Goal: Information Seeking & Learning: Understand process/instructions

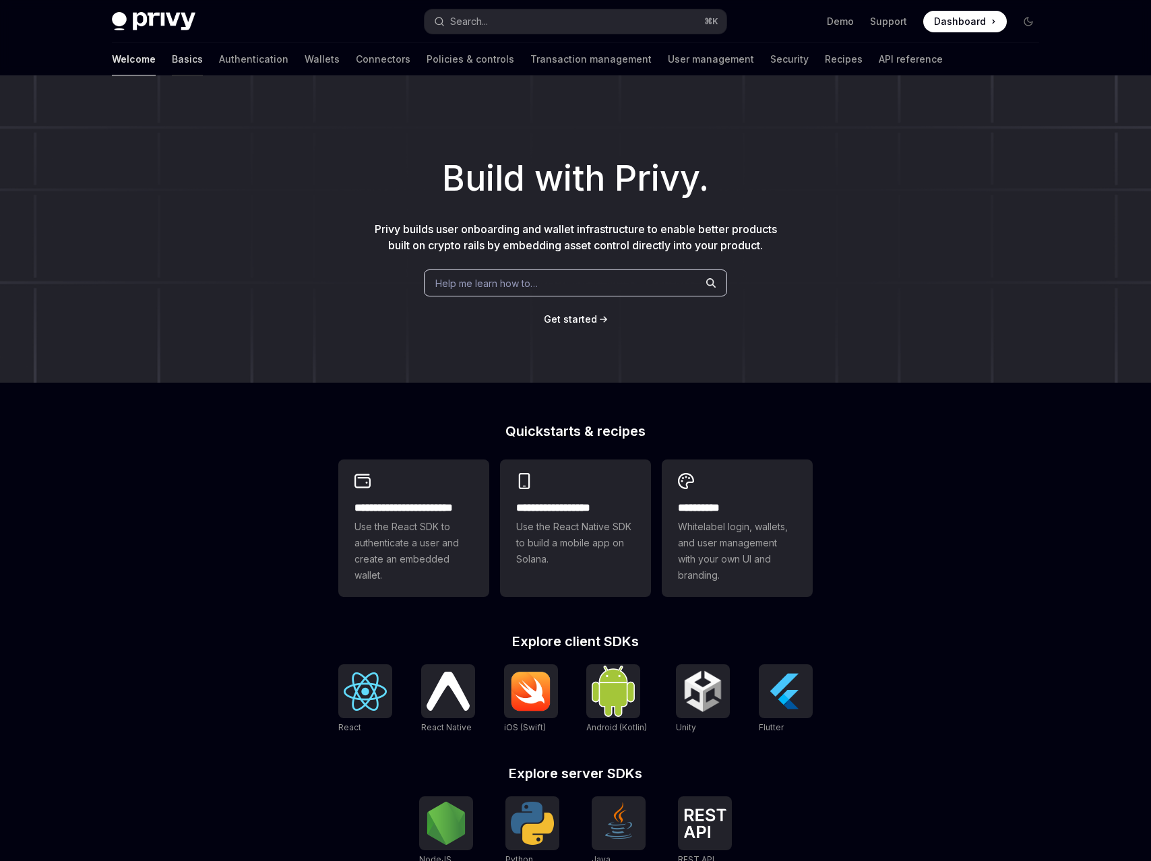
click at [172, 62] on link "Basics" at bounding box center [187, 59] width 31 height 32
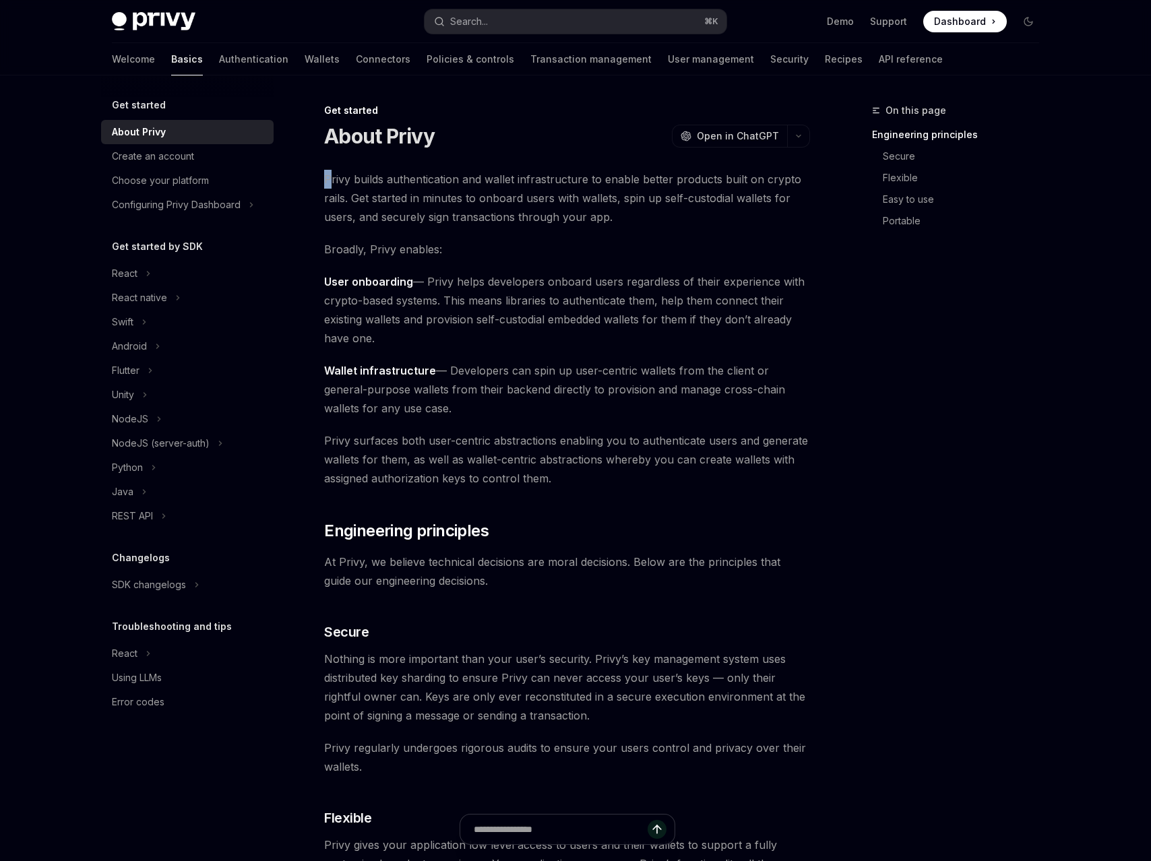
drag, startPoint x: 330, startPoint y: 175, endPoint x: 602, endPoint y: 170, distance: 272.2
click at [602, 170] on span "Privy builds authentication and wallet infrastructure to enable better products…" at bounding box center [567, 198] width 486 height 57
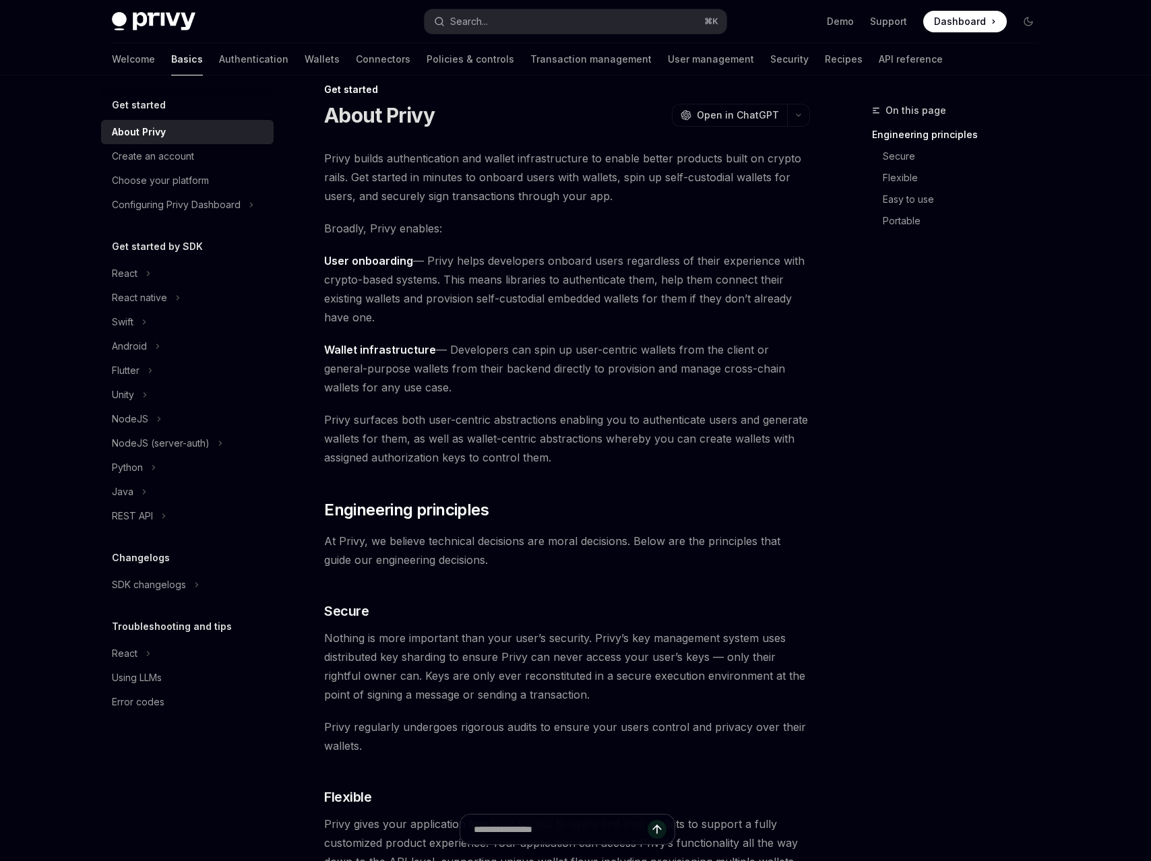
scroll to position [36, 0]
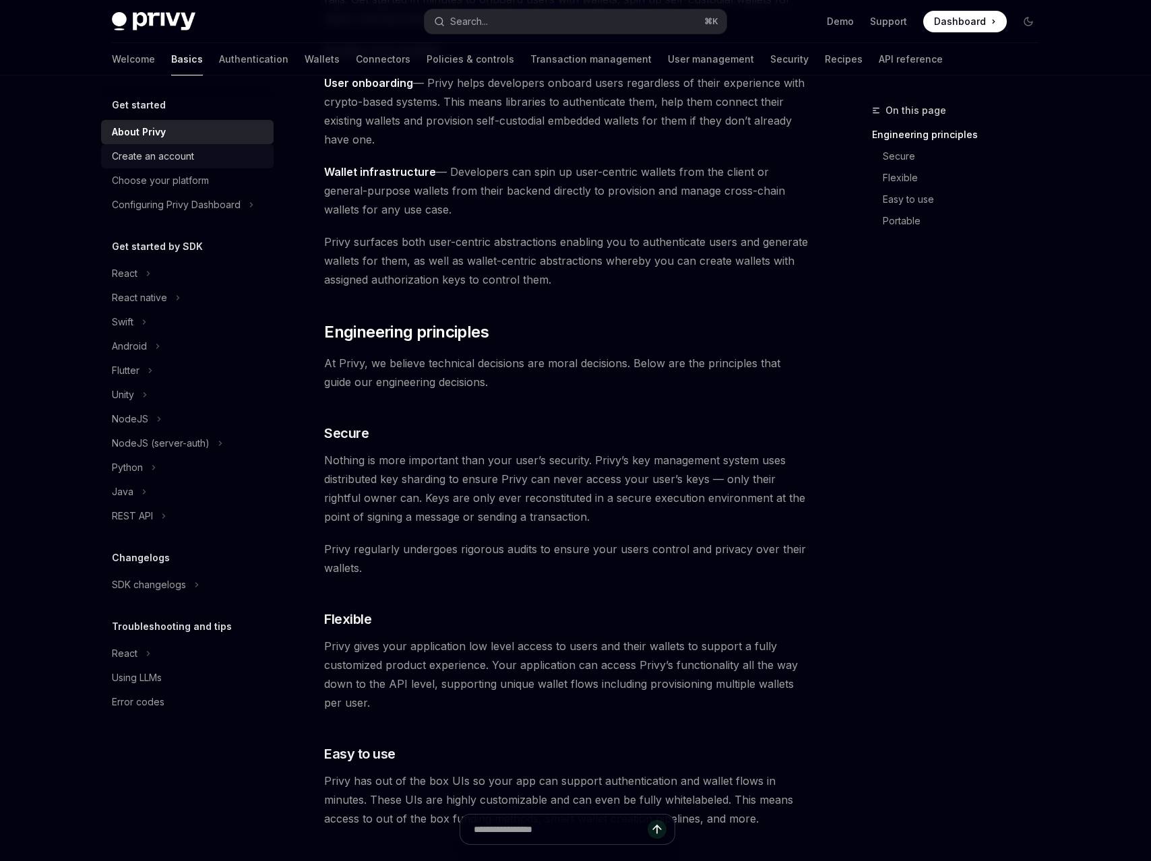
click at [179, 151] on div "Create an account" at bounding box center [153, 156] width 82 height 16
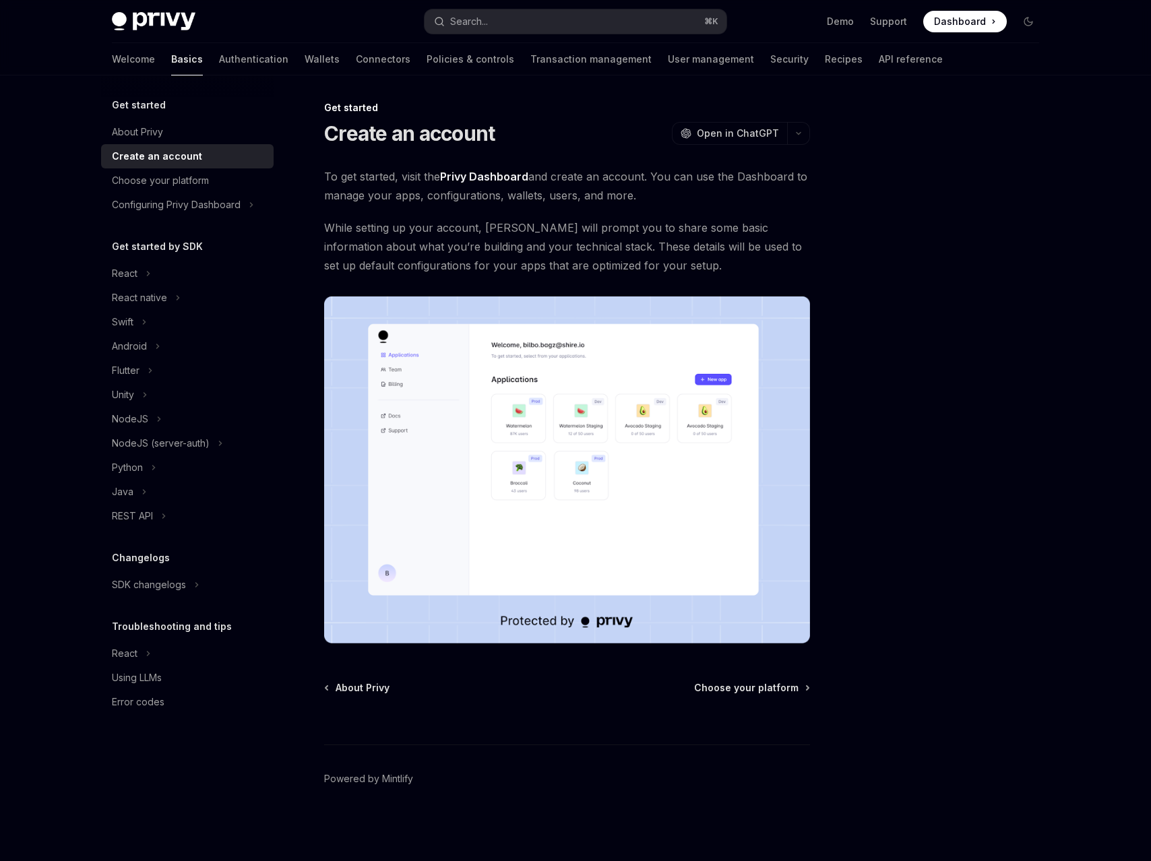
scroll to position [3, 0]
click at [199, 181] on div "Choose your platform" at bounding box center [160, 180] width 97 height 16
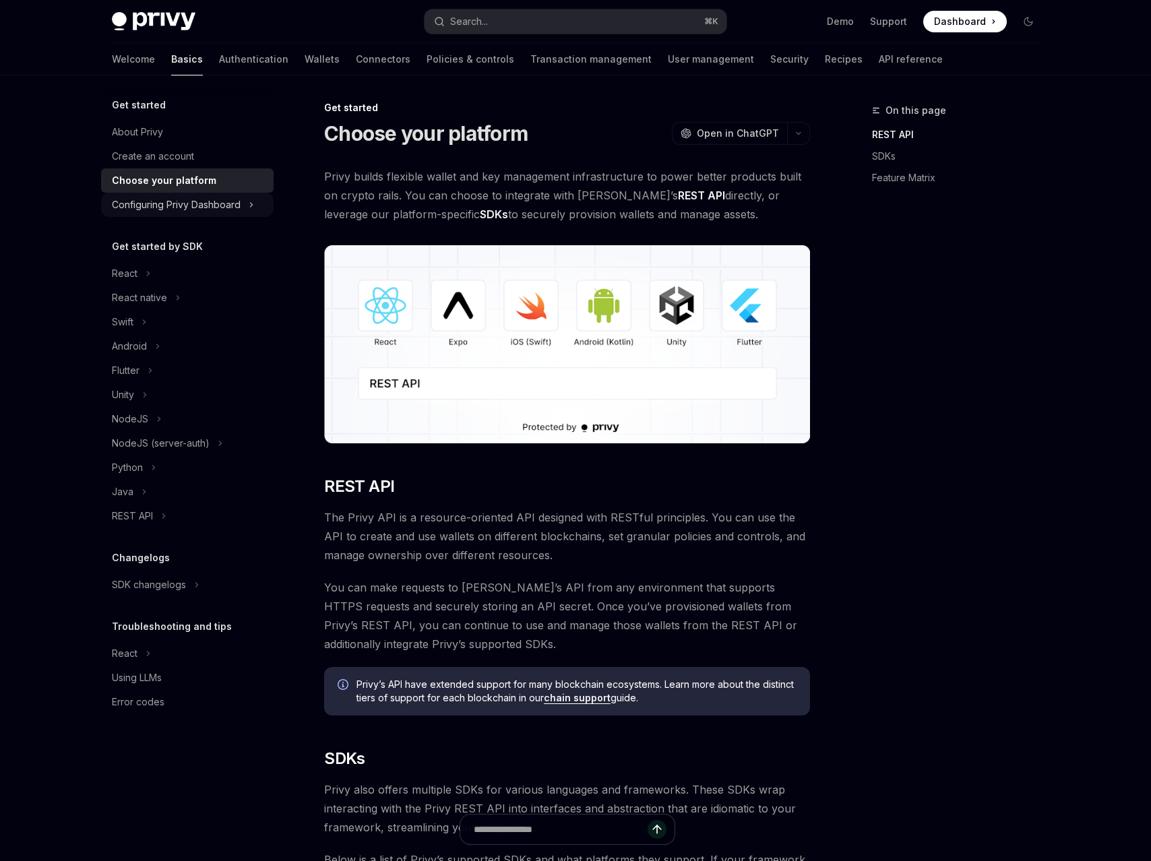
click at [197, 205] on div "Configuring Privy Dashboard" at bounding box center [176, 205] width 129 height 16
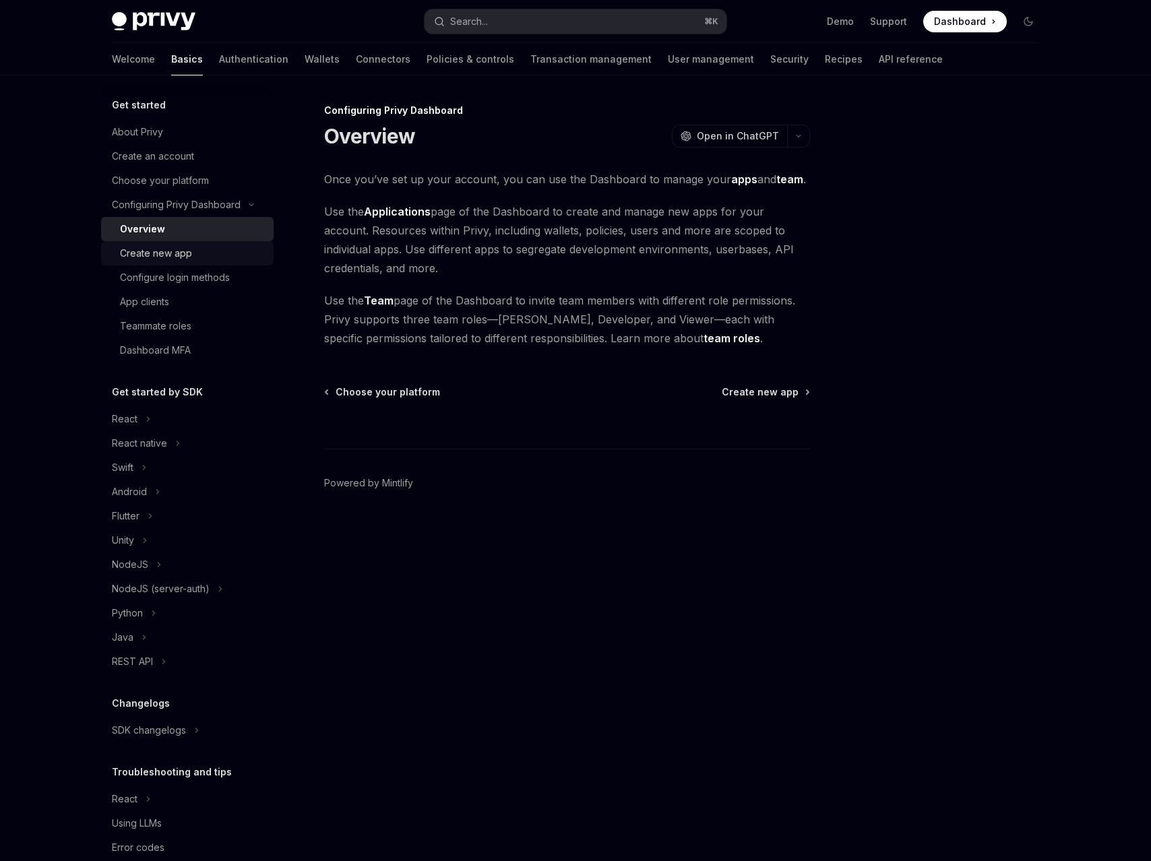
click at [188, 260] on div "Create new app" at bounding box center [156, 253] width 72 height 16
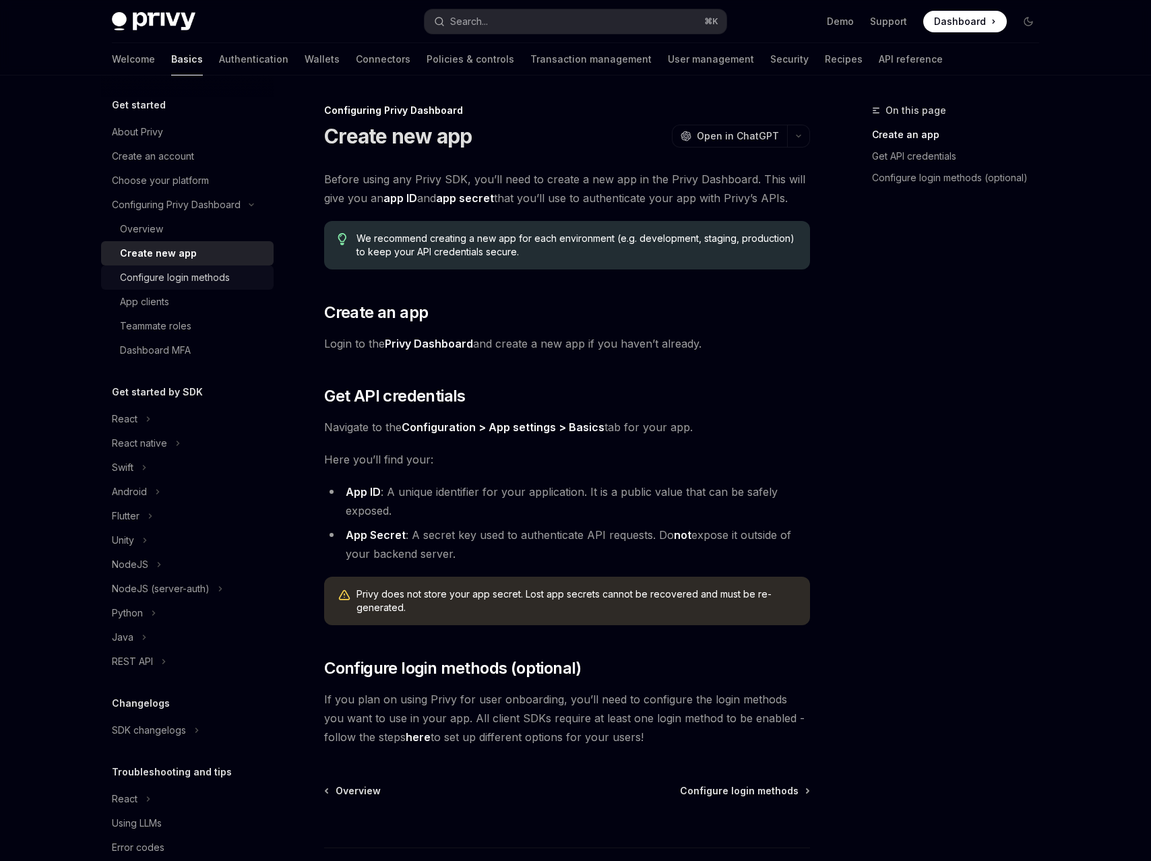
click at [189, 273] on div "Configure login methods" at bounding box center [175, 278] width 110 height 16
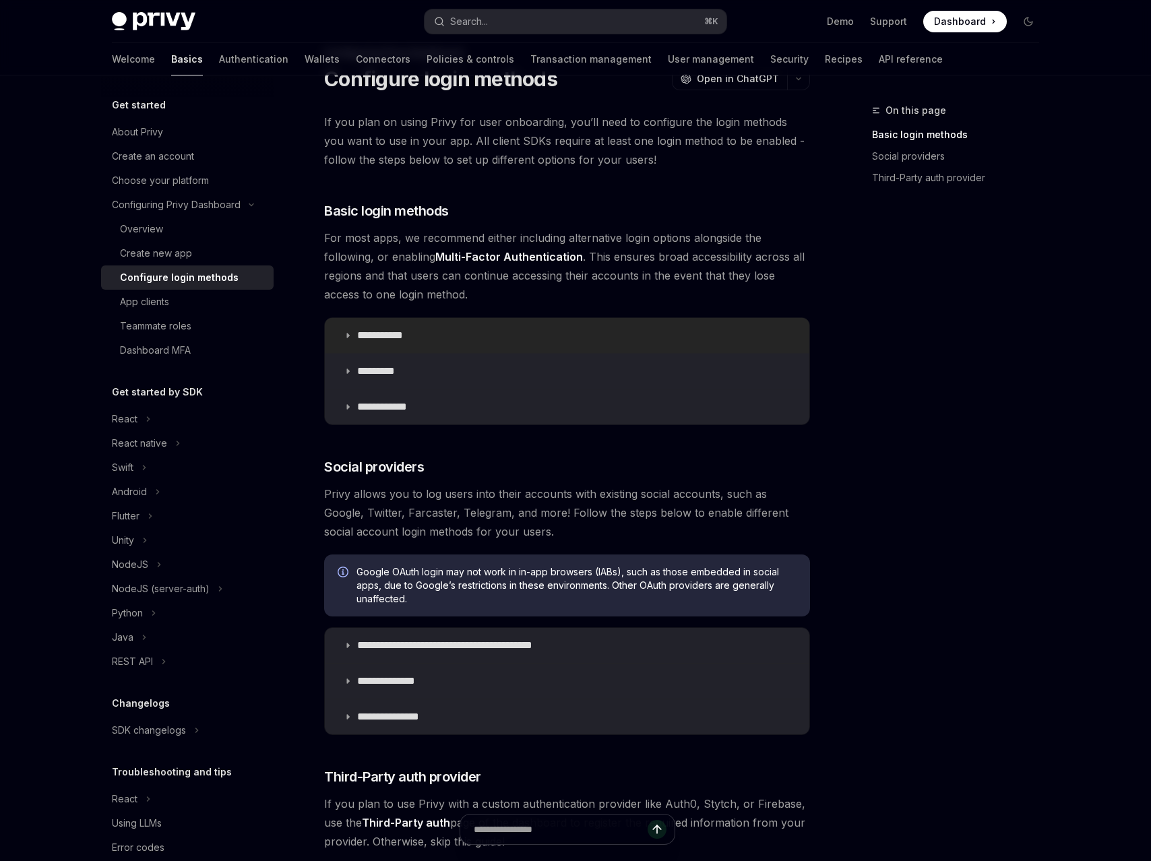
scroll to position [116, 0]
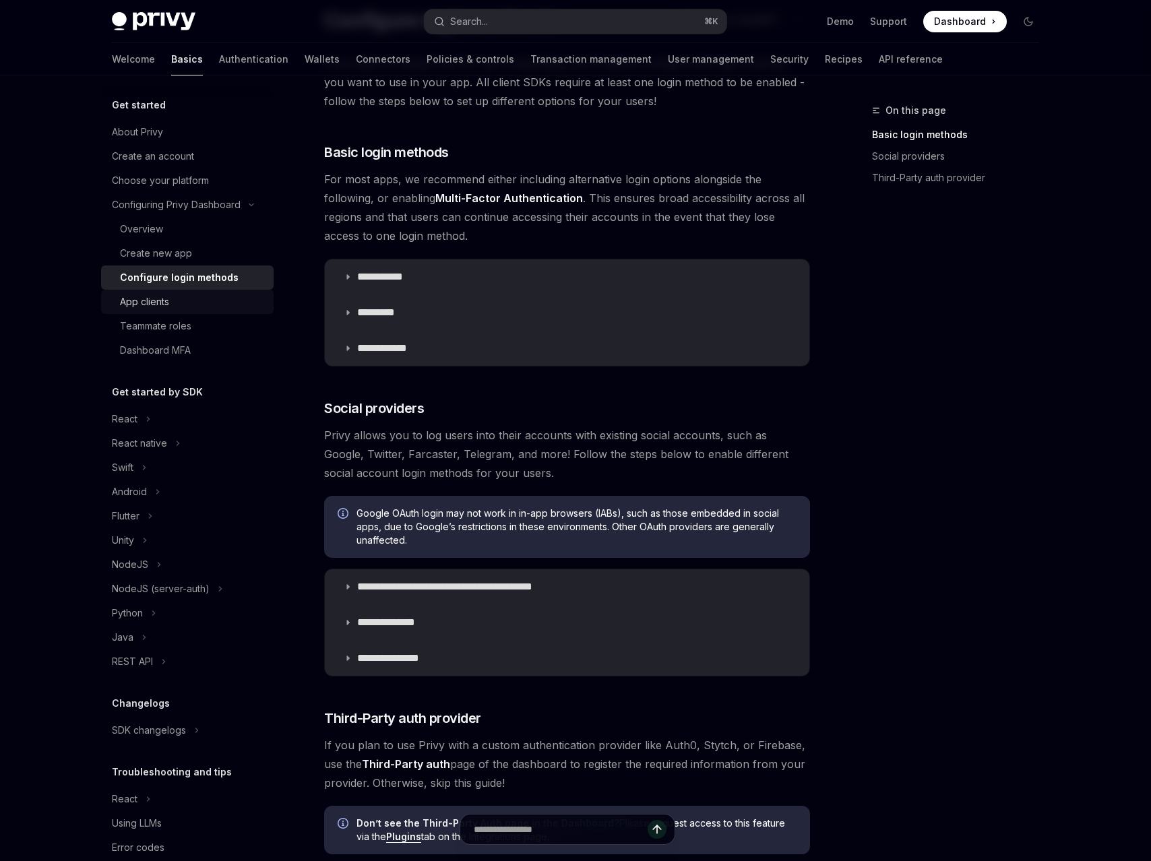
click at [216, 304] on div "App clients" at bounding box center [193, 302] width 146 height 16
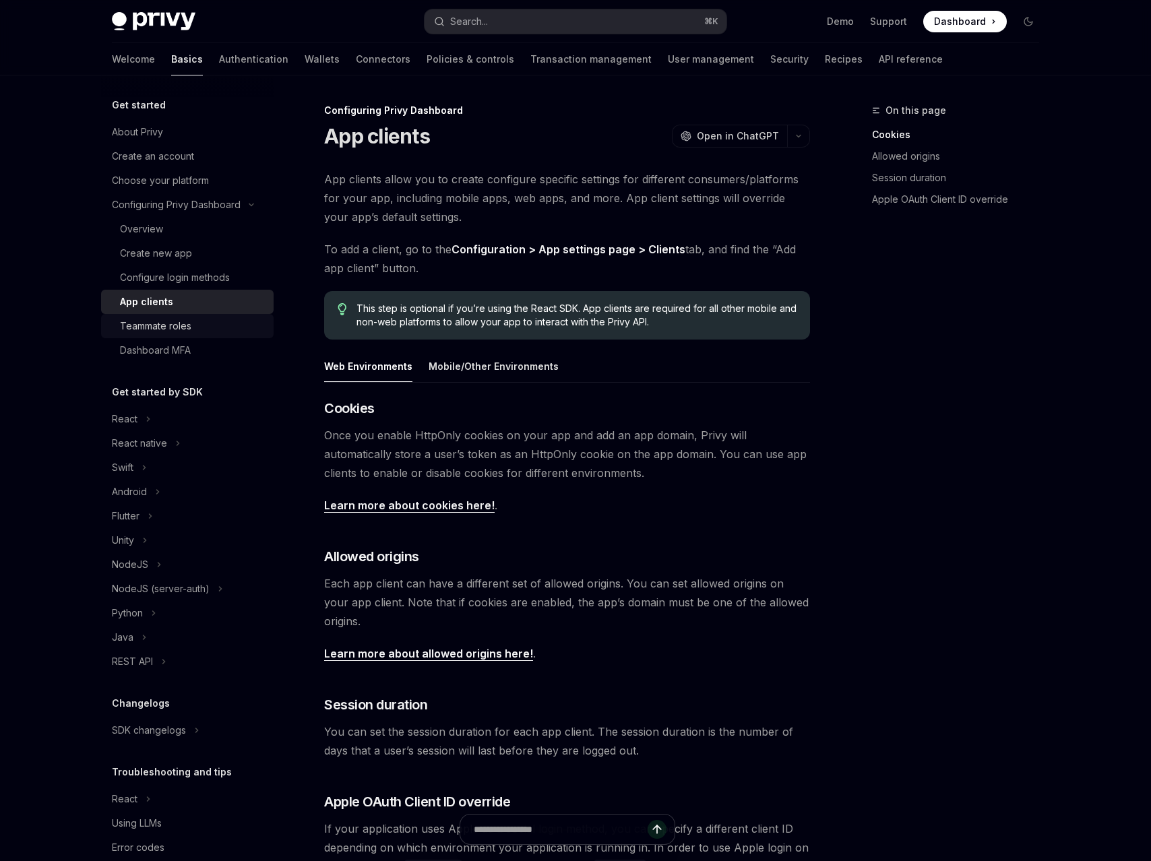
click at [203, 327] on div "Teammate roles" at bounding box center [193, 326] width 146 height 16
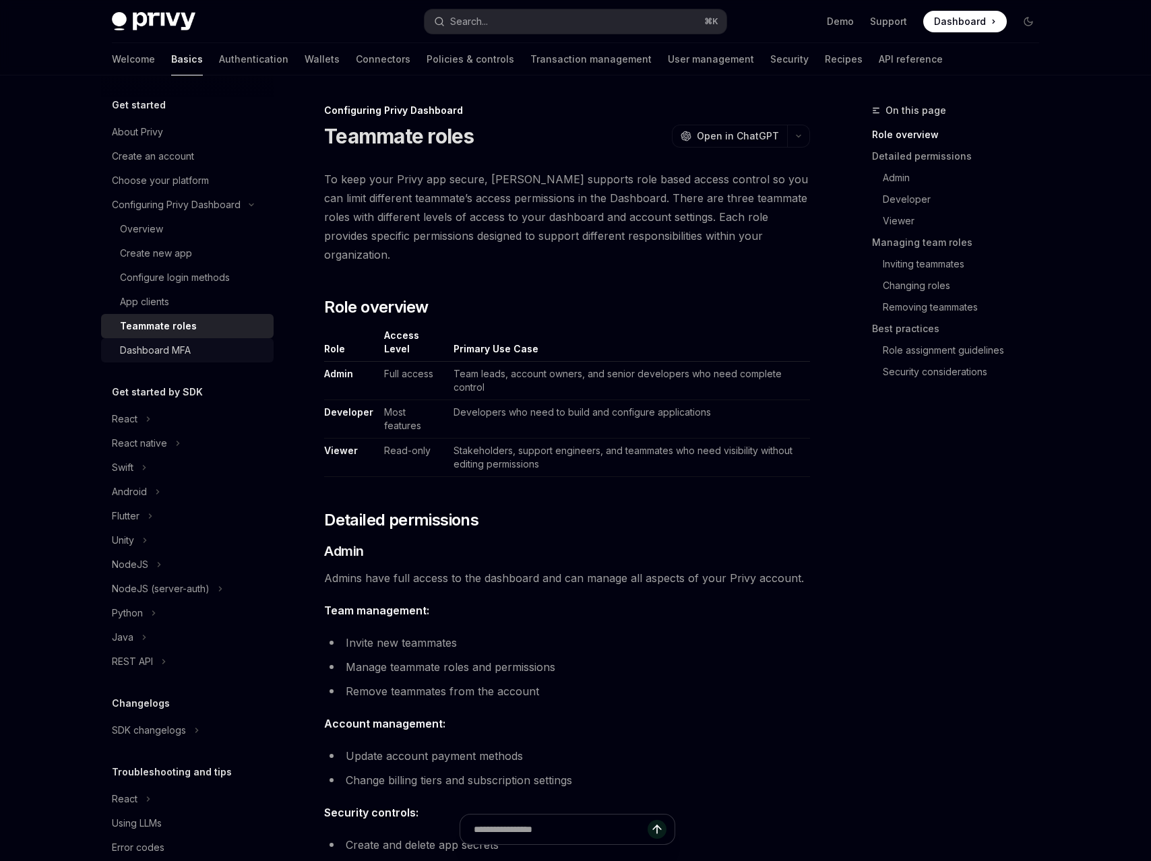
click at [197, 344] on div "Dashboard MFA" at bounding box center [193, 350] width 146 height 16
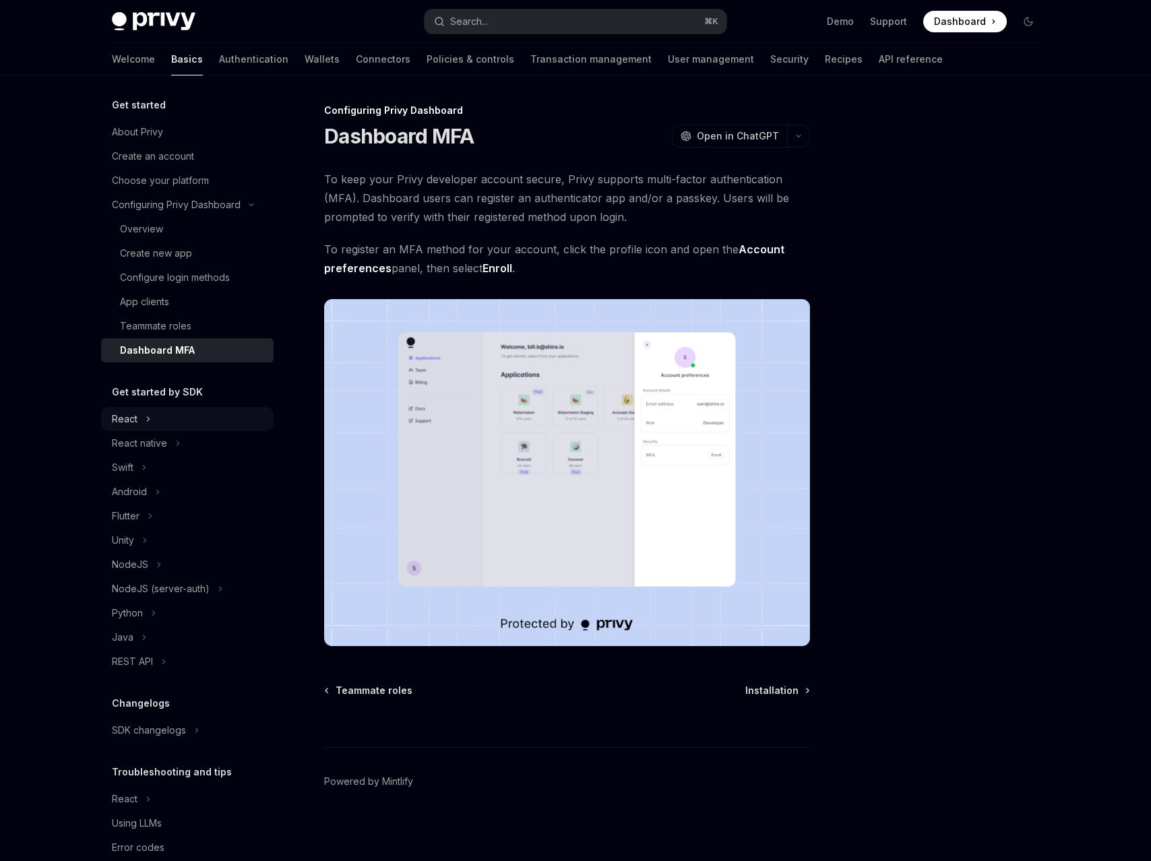
click at [186, 409] on div "React" at bounding box center [187, 419] width 172 height 24
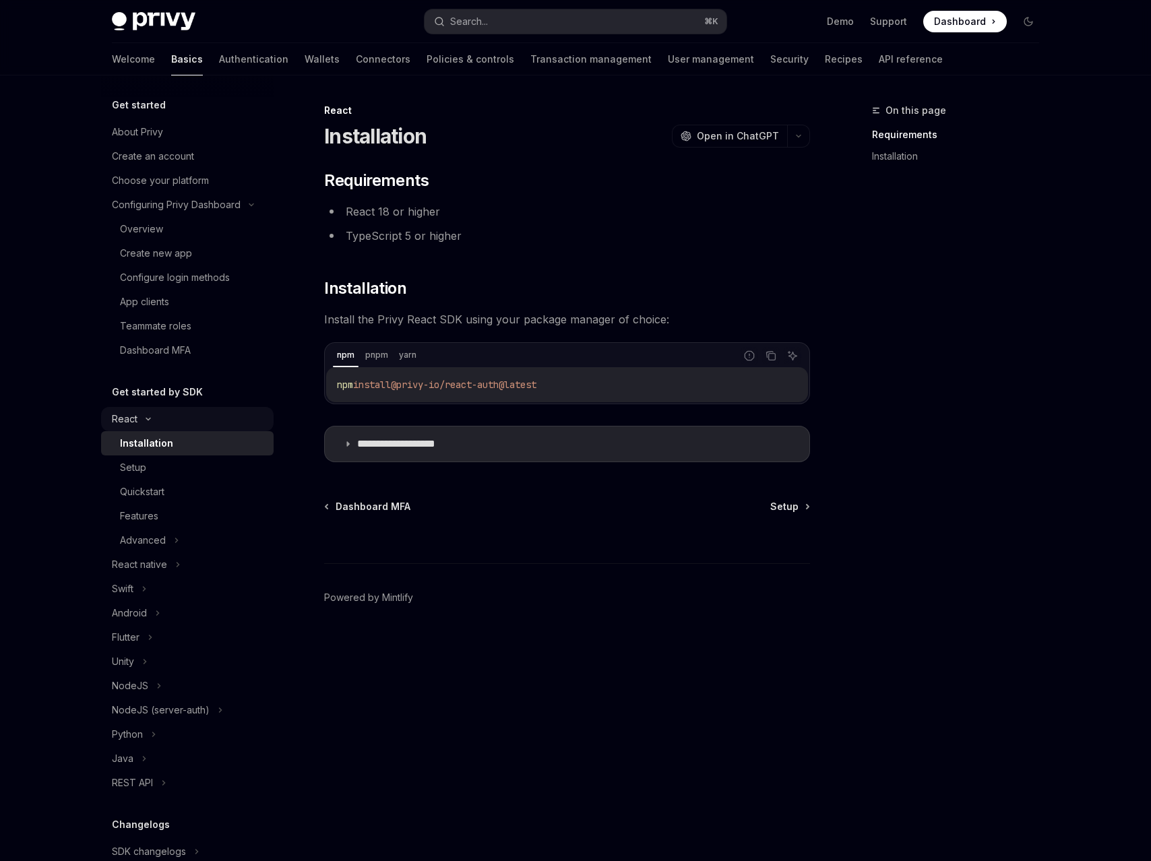
click at [177, 411] on div "React" at bounding box center [187, 419] width 172 height 24
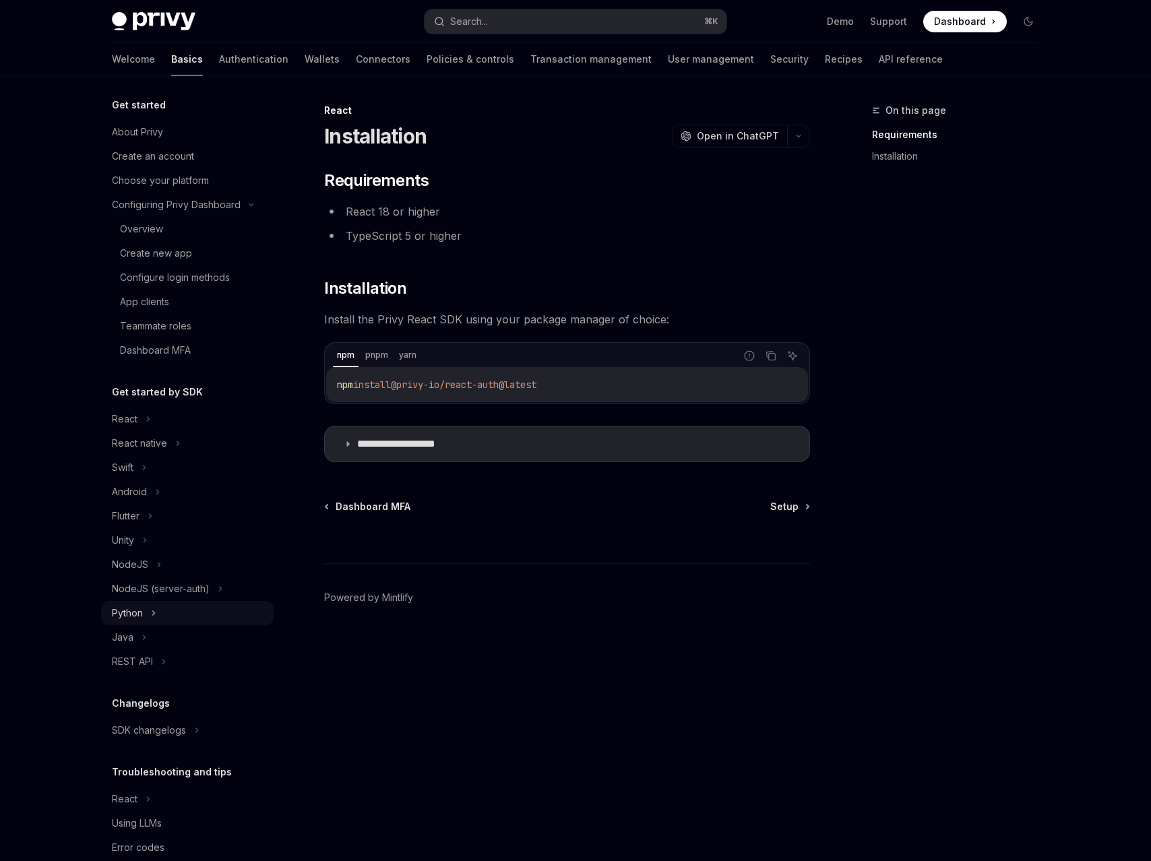
click at [191, 613] on div "Python" at bounding box center [187, 613] width 172 height 24
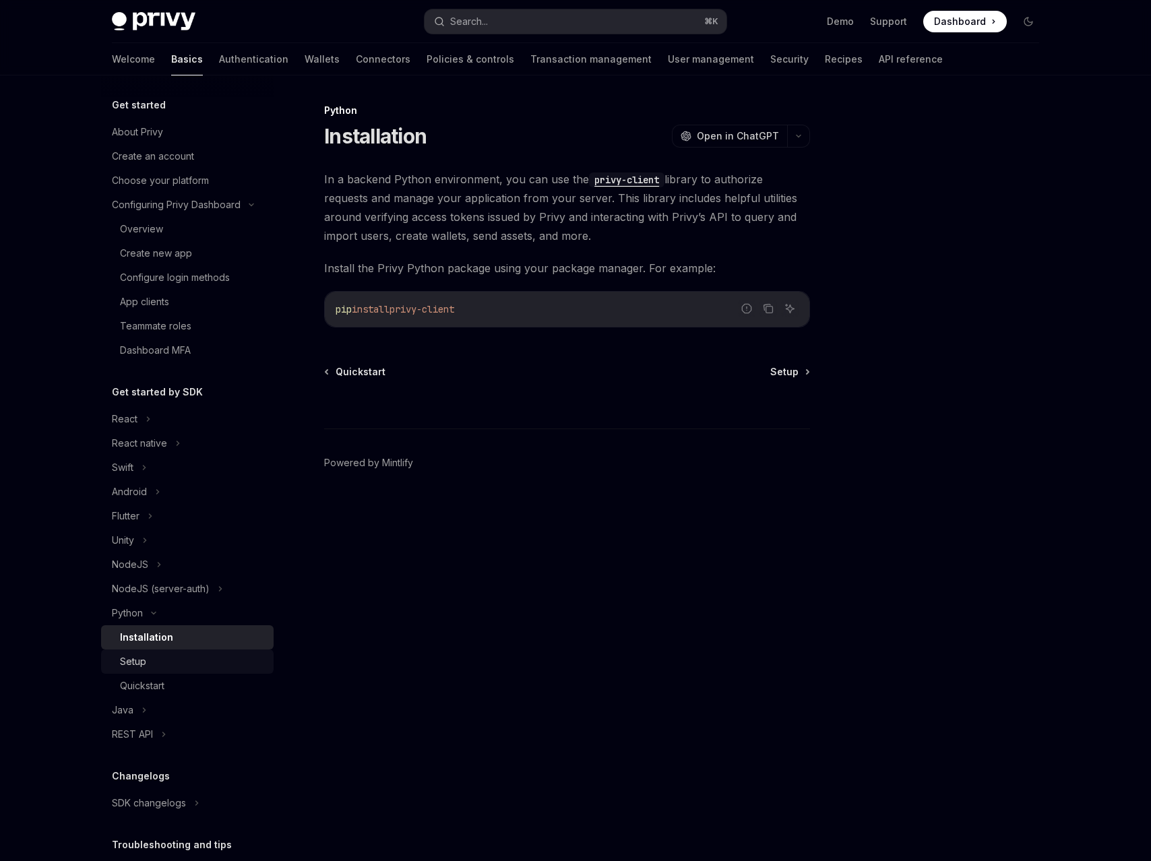
click at [186, 654] on div "Setup" at bounding box center [193, 662] width 146 height 16
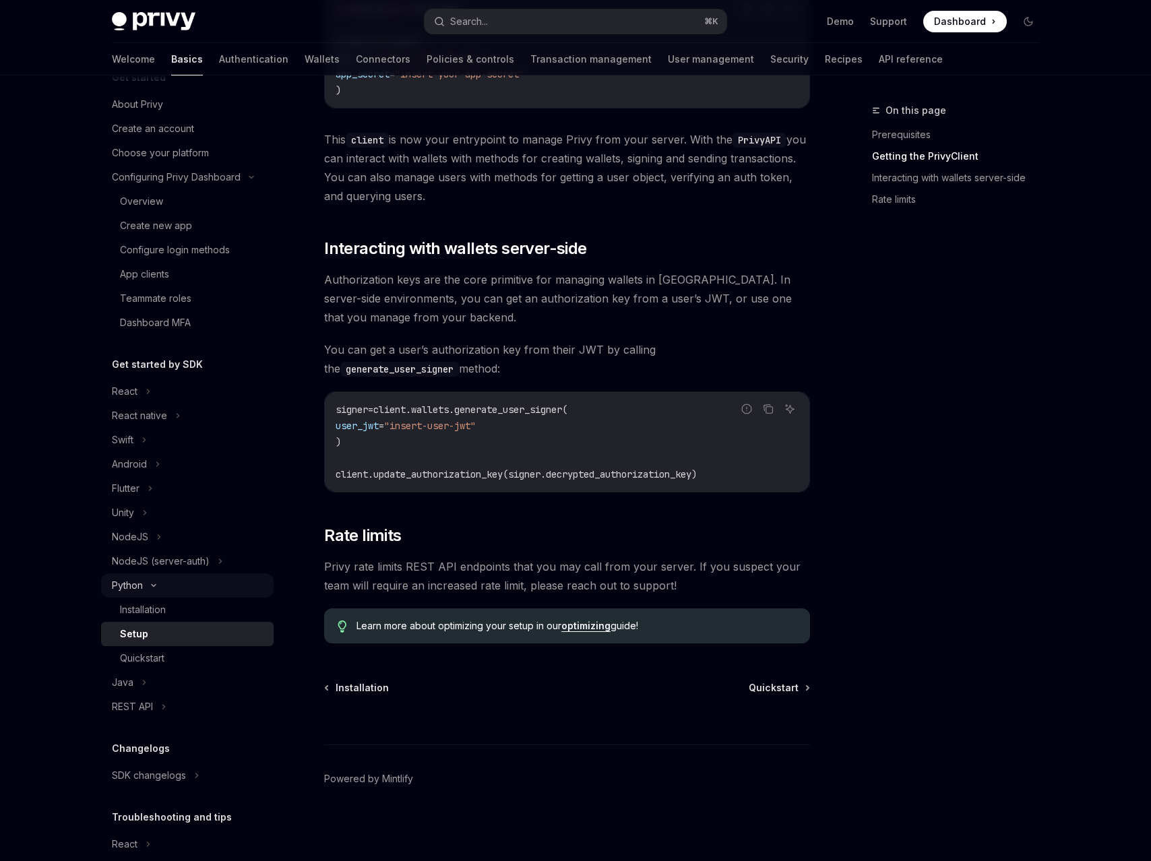
scroll to position [48, 0]
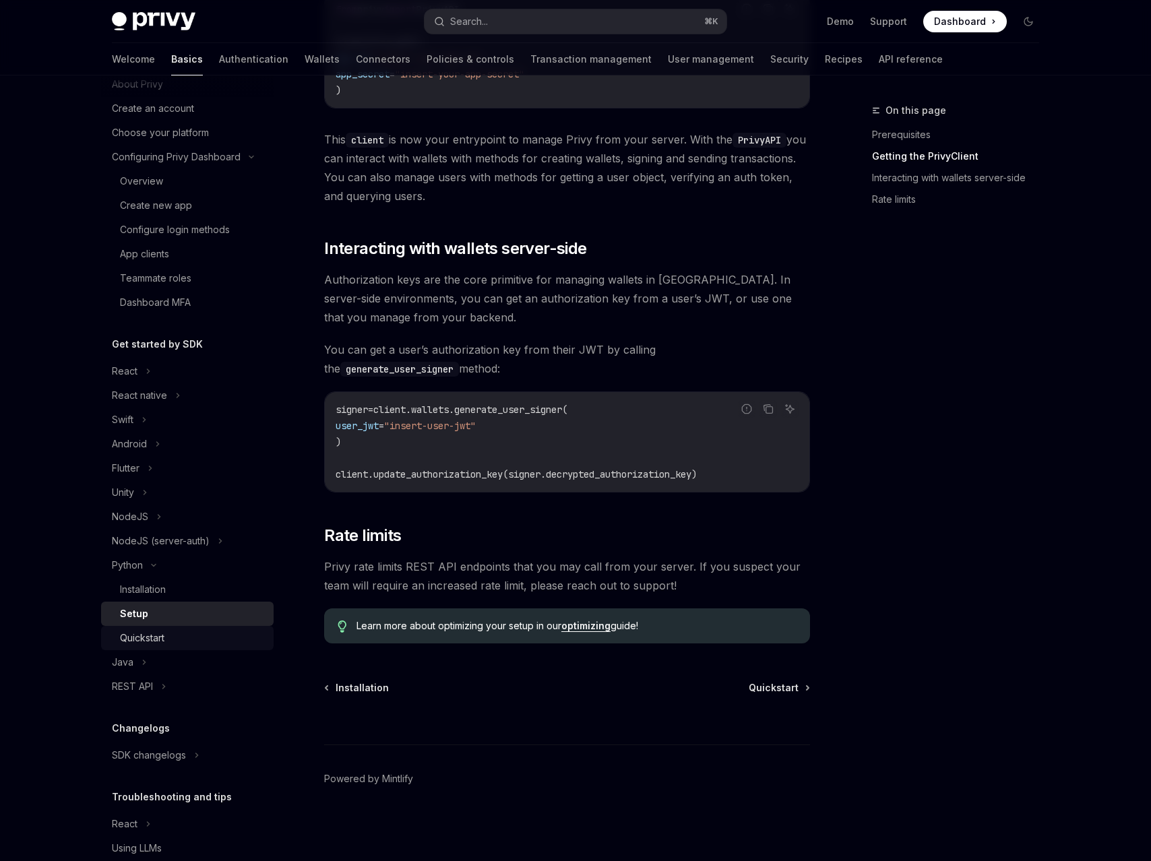
click at [203, 631] on div "Quickstart" at bounding box center [193, 638] width 146 height 16
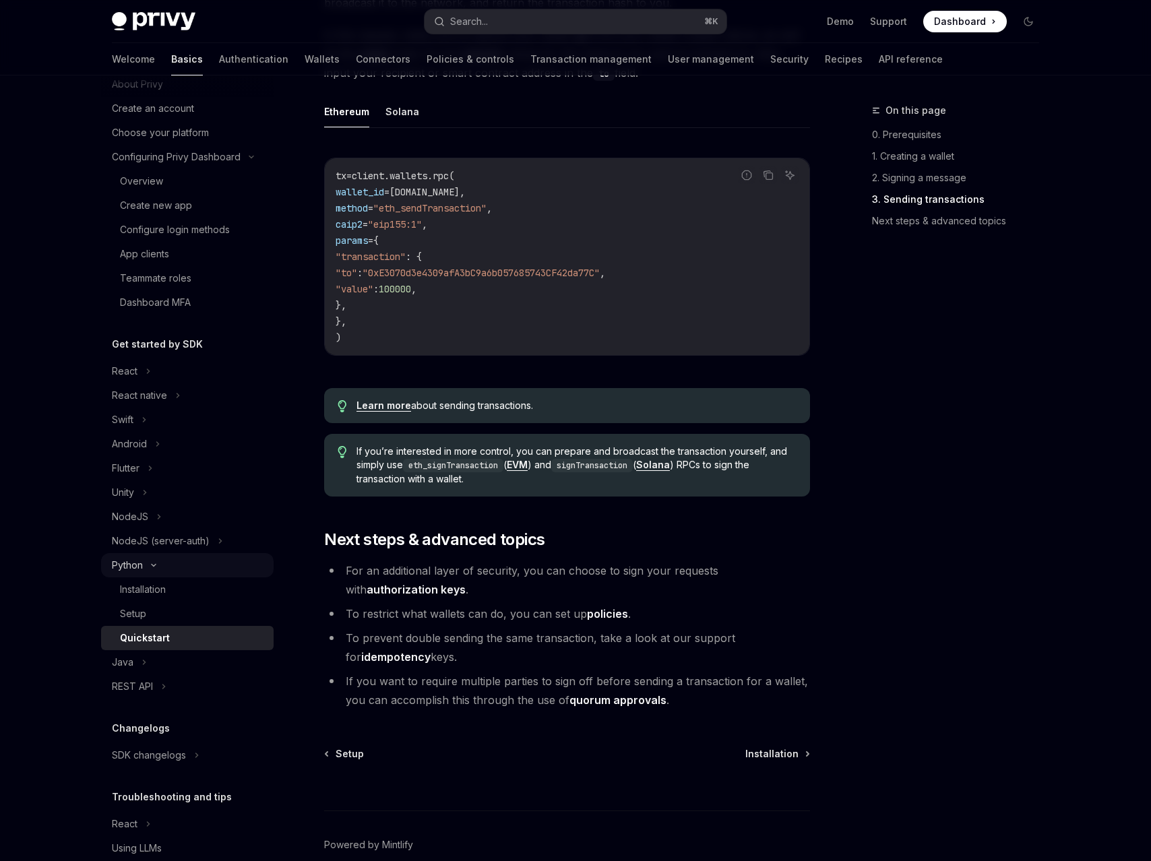
scroll to position [98, 0]
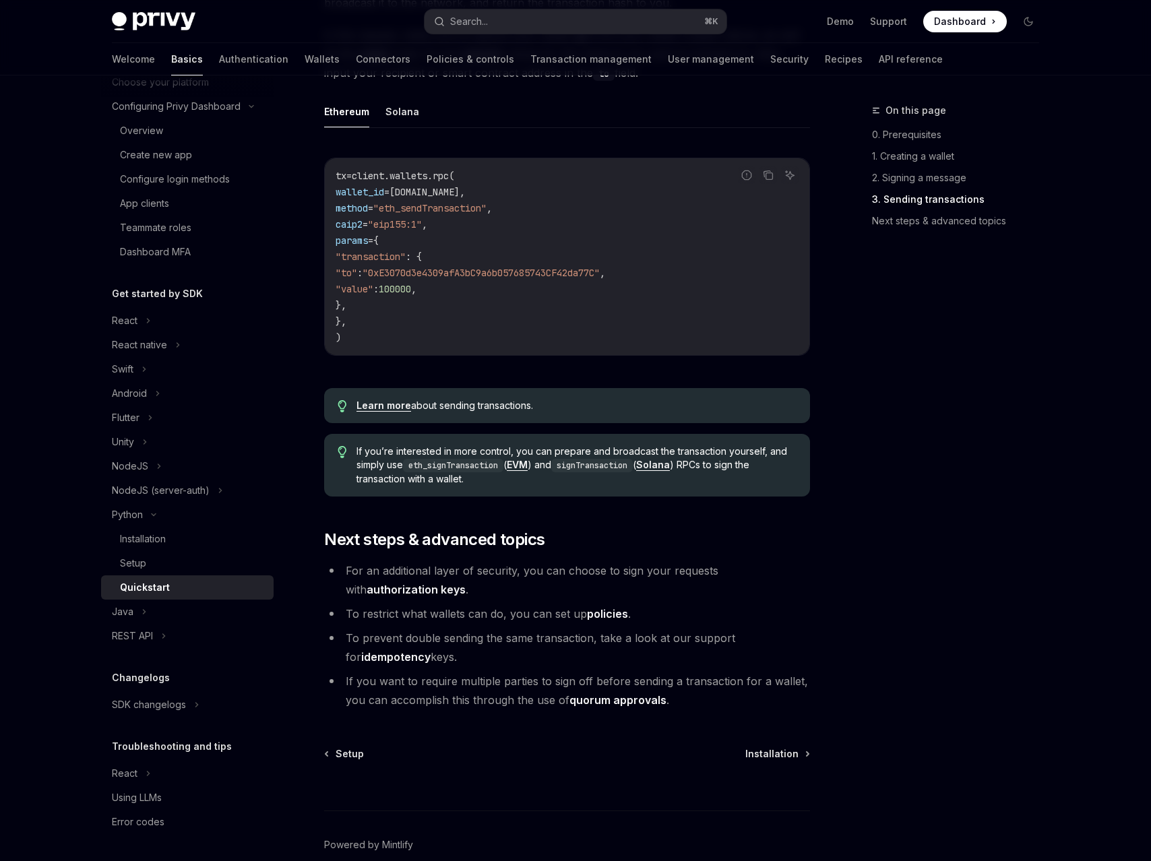
click at [142, 650] on div "Get started About Privy Create an account Choose your platform Configuring Priv…" at bounding box center [187, 416] width 172 height 835
click at [146, 641] on div "REST API" at bounding box center [132, 636] width 41 height 16
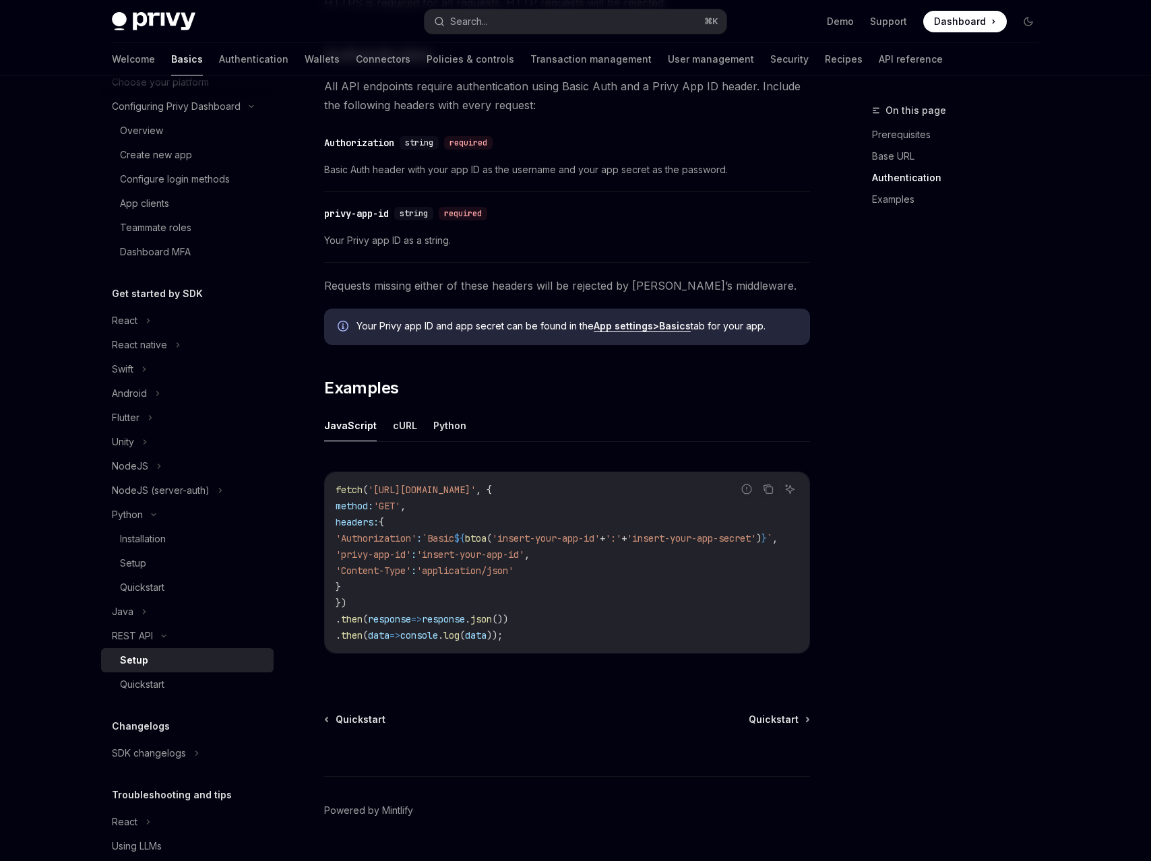
scroll to position [410, 0]
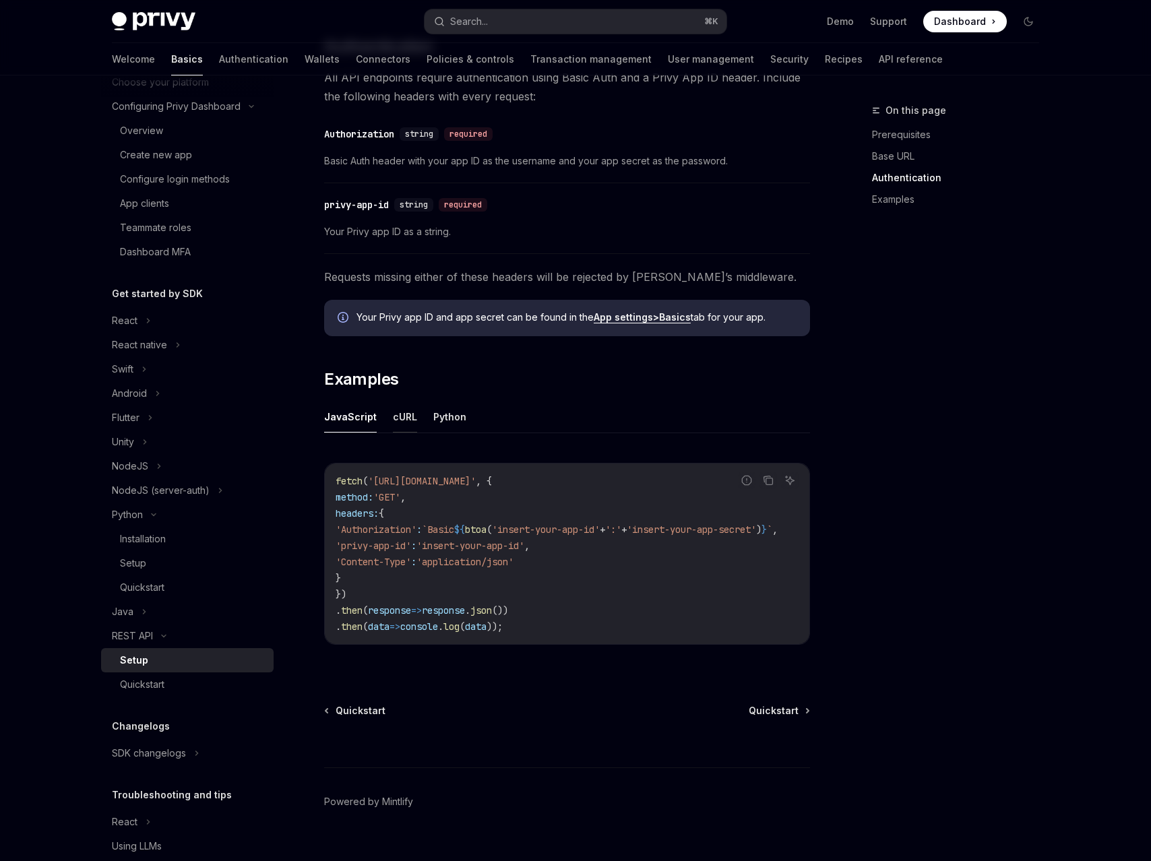
click at [395, 424] on button "cURL" at bounding box center [405, 417] width 24 height 32
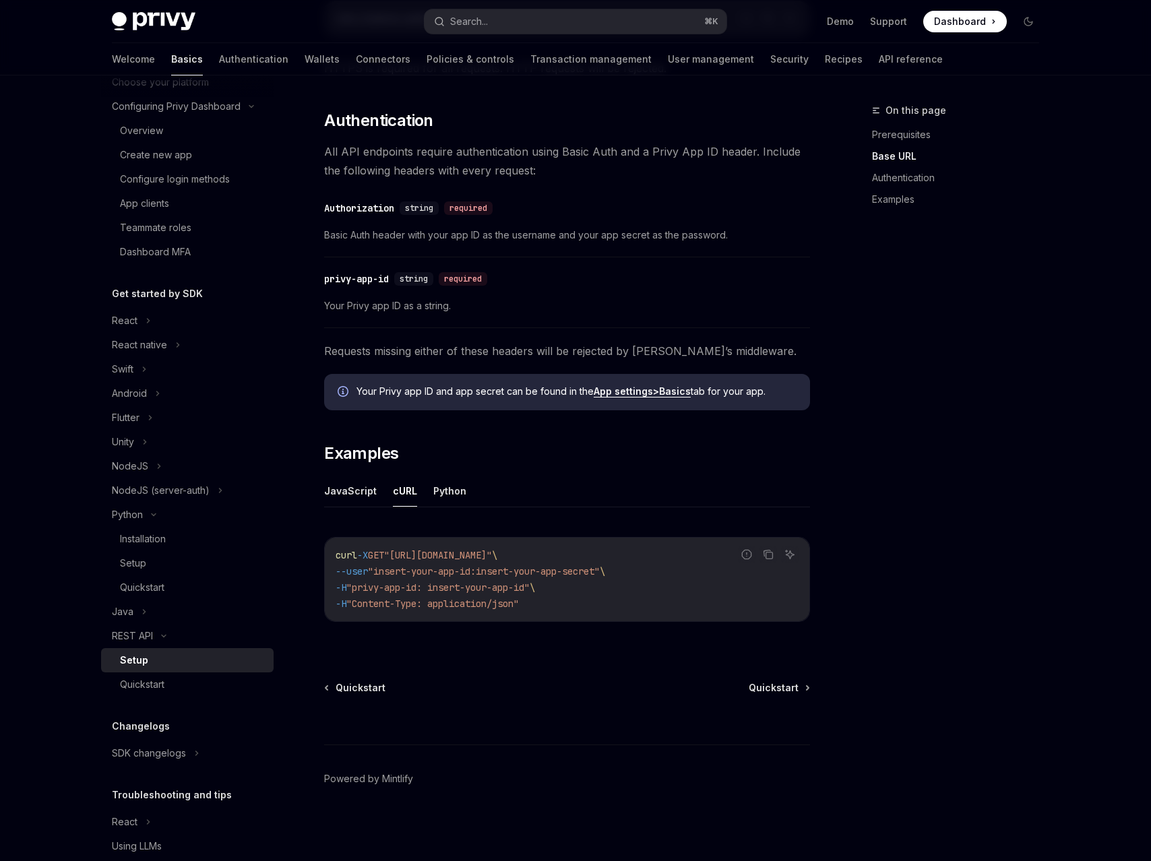
scroll to position [336, 0]
click at [211, 691] on div "Quickstart" at bounding box center [193, 684] width 146 height 16
type textarea "*"
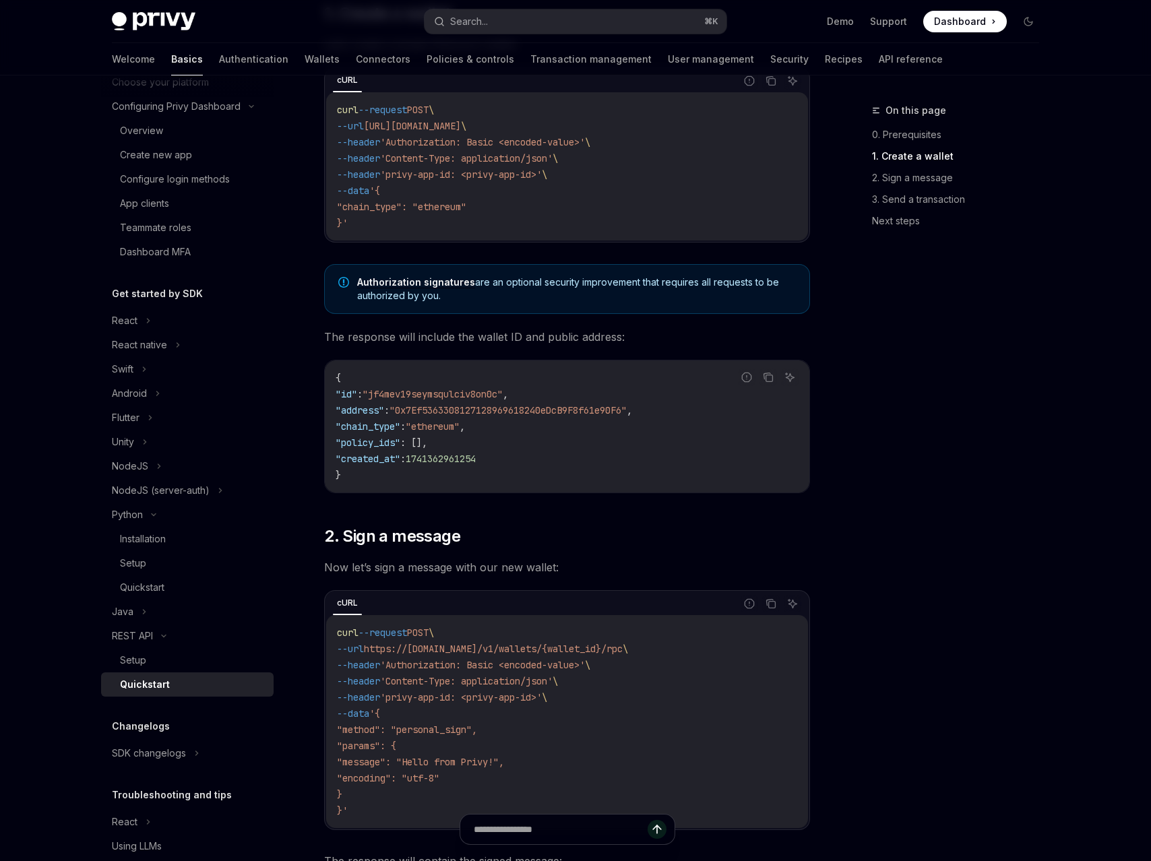
scroll to position [294, 0]
